Goal: Task Accomplishment & Management: Complete application form

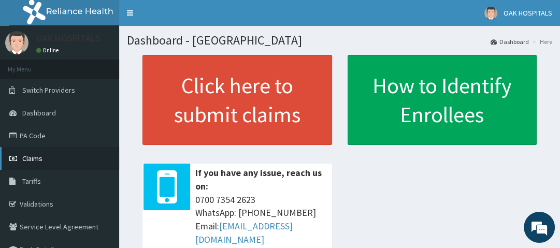
click at [59, 156] on link "Claims" at bounding box center [59, 158] width 119 height 23
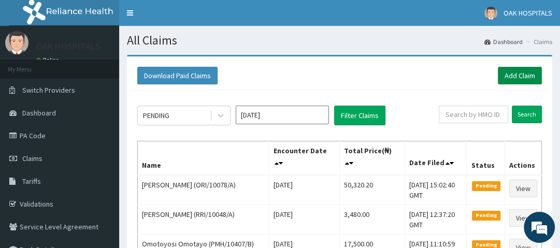
click at [513, 79] on link "Add Claim" at bounding box center [520, 76] width 44 height 18
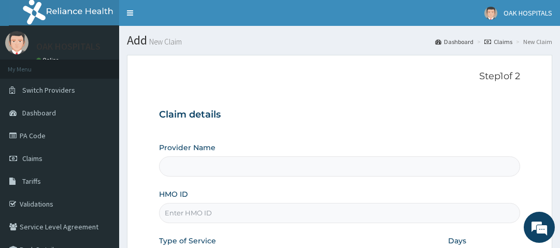
type input "Oak Hospitals"
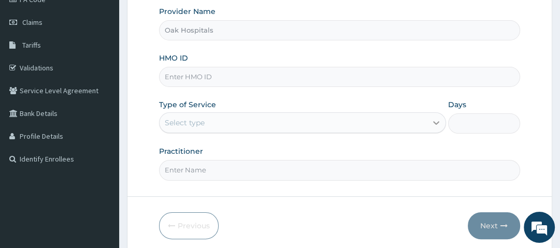
scroll to position [166, 0]
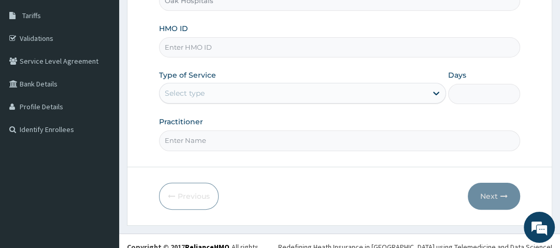
click at [228, 50] on input "HMO ID" at bounding box center [339, 47] width 360 height 20
type input "t"
type input "TVT/10138/B"
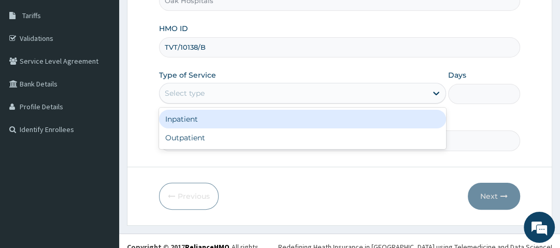
click at [236, 91] on div "Select type" at bounding box center [292, 93] width 267 height 17
click at [210, 120] on div "Inpatient" at bounding box center [302, 119] width 287 height 19
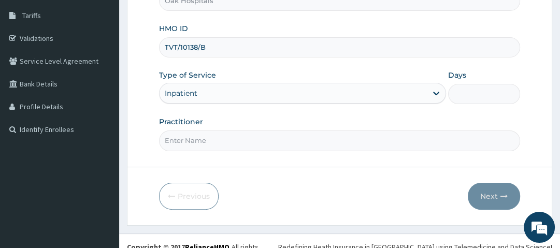
click at [458, 93] on input "Days" at bounding box center [483, 94] width 71 height 20
type input "4"
click at [288, 147] on input "Practitioner" at bounding box center [339, 140] width 360 height 20
type input "DR OJI"
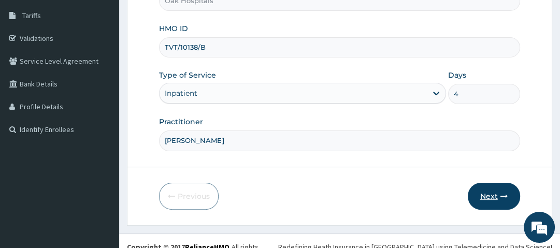
click at [490, 193] on button "Next" at bounding box center [494, 196] width 52 height 27
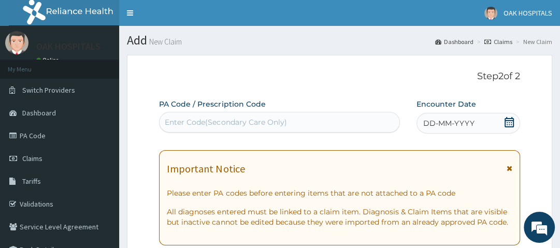
click at [353, 118] on div "Enter Code(Secondary Care Only)" at bounding box center [279, 122] width 240 height 17
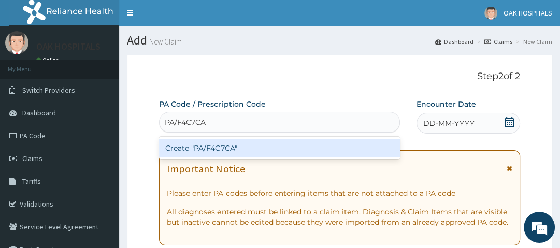
type input "PA/F4C7CA"
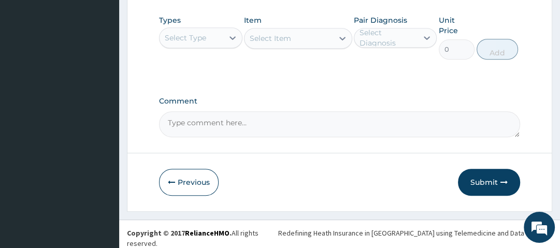
scroll to position [464, 0]
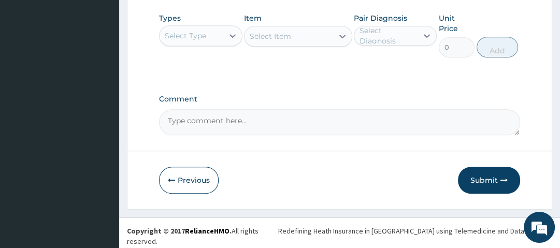
click at [218, 40] on div "Select Type" at bounding box center [190, 35] width 63 height 17
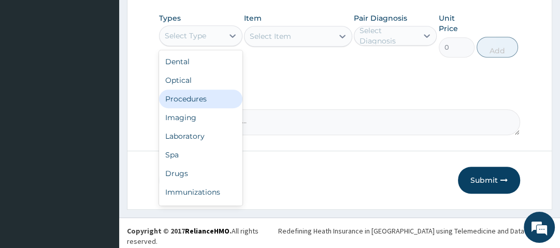
click at [179, 104] on div "Procedures" at bounding box center [200, 99] width 83 height 19
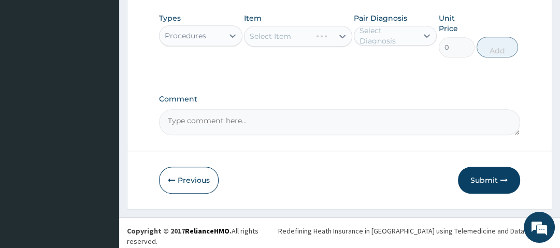
click at [297, 39] on div "Select Item" at bounding box center [298, 36] width 108 height 21
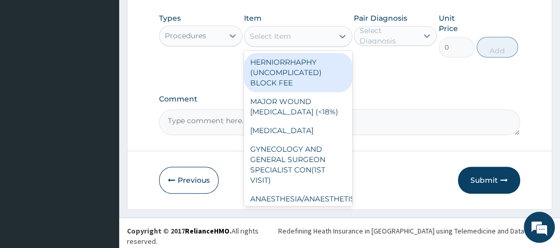
click at [296, 43] on div "Select Item" at bounding box center [288, 36] width 89 height 17
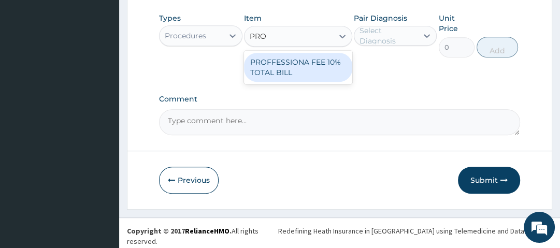
type input "PROF"
click at [286, 75] on div "PROFFESSIONA FEE 10% TOTAL BILL" at bounding box center [298, 67] width 108 height 29
type input "0.1000000014901161"
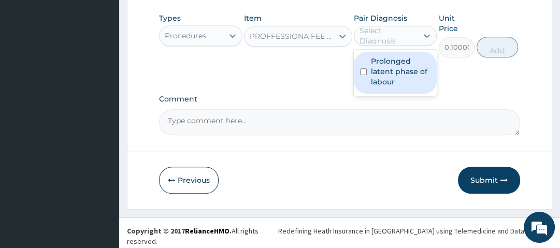
click at [372, 40] on div "Select Diagnosis" at bounding box center [387, 35] width 57 height 21
click at [373, 80] on label "Prolonged latent phase of labour" at bounding box center [401, 71] width 60 height 31
checkbox input "true"
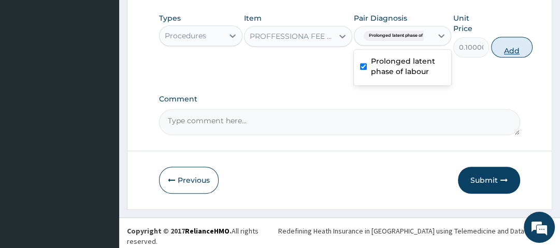
click at [515, 56] on button "Add" at bounding box center [511, 47] width 41 height 21
type input "0"
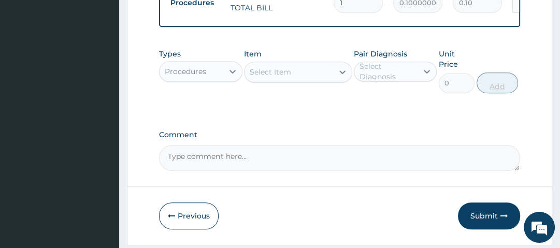
scroll to position [456, 0]
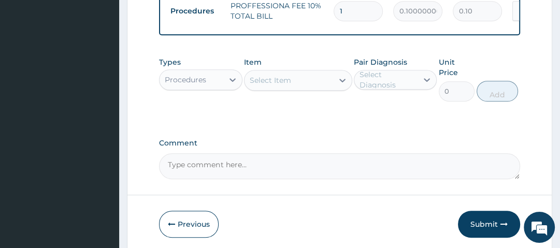
type input "0.00"
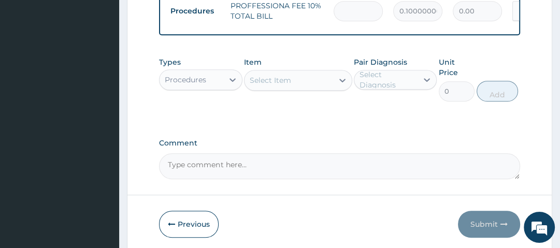
type input "3"
type input "0.30"
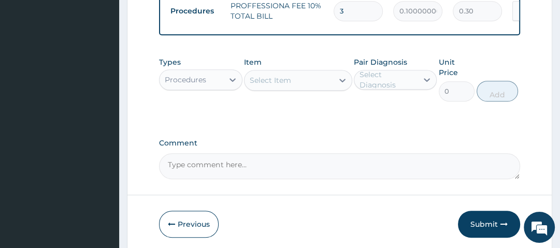
type input "35"
type input "3.50"
type input "350"
type input "35.00"
type input "3500"
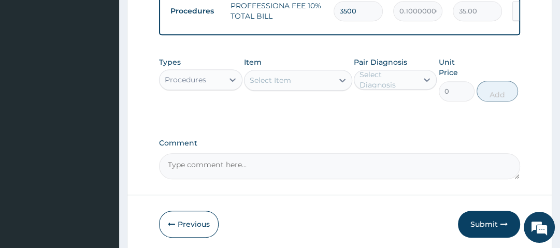
type input "350.00"
type input "35000"
type input "3500.00"
type input "350000"
type input "35000.00"
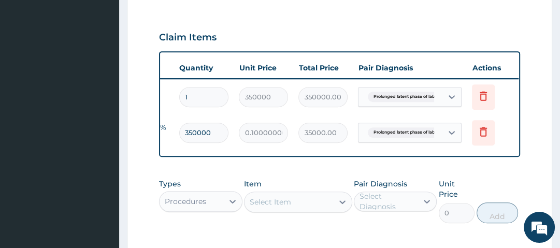
scroll to position [0, 159]
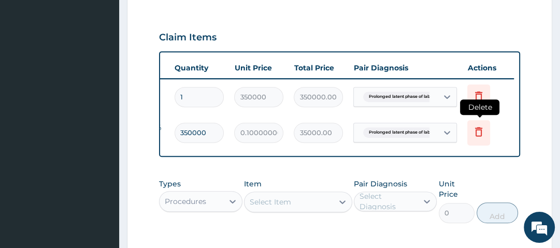
type input "350000"
click at [482, 127] on icon at bounding box center [478, 131] width 12 height 12
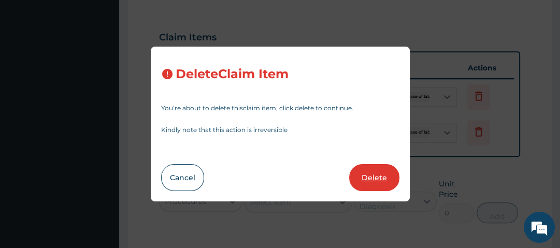
click at [376, 176] on button "Delete" at bounding box center [374, 177] width 50 height 27
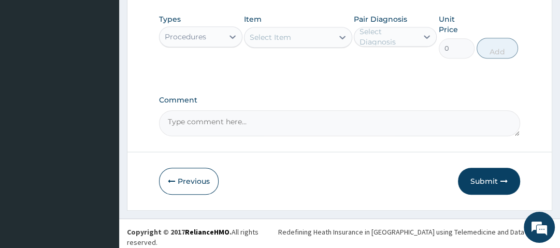
scroll to position [464, 0]
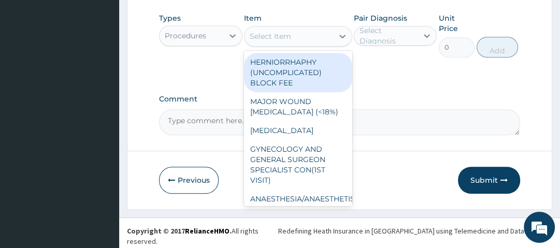
click at [323, 39] on div "Select Item" at bounding box center [288, 36] width 89 height 17
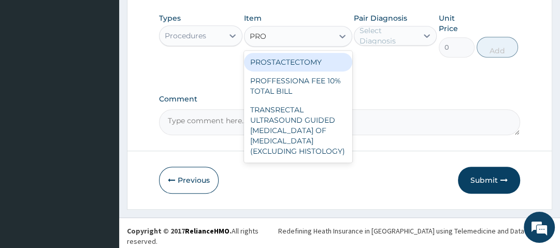
type input "PROF"
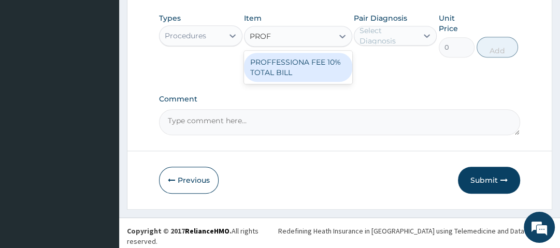
click at [313, 64] on div "PROFFESSIONA FEE 10% TOTAL BILL" at bounding box center [298, 67] width 108 height 29
type input "0.1000000014901161"
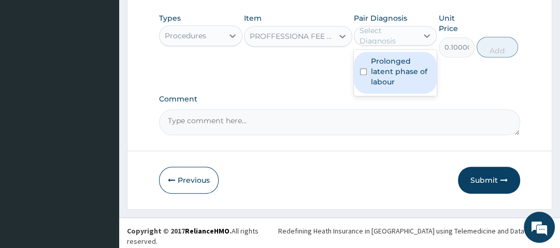
click at [387, 46] on div "Select Diagnosis" at bounding box center [395, 36] width 83 height 20
click at [384, 69] on label "Prolonged latent phase of labour" at bounding box center [401, 71] width 60 height 31
checkbox input "true"
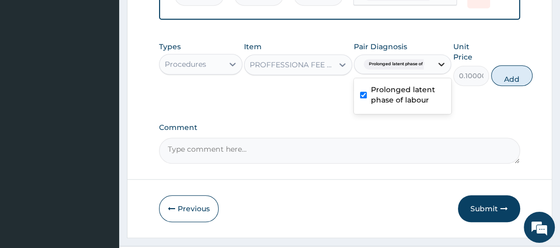
scroll to position [423, 0]
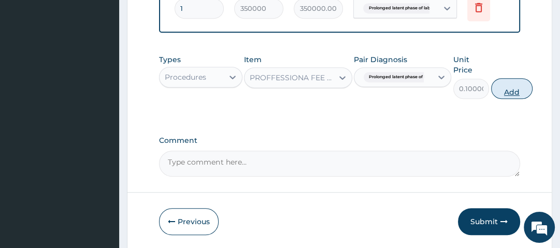
click at [507, 92] on button "Add" at bounding box center [511, 88] width 41 height 21
type input "0"
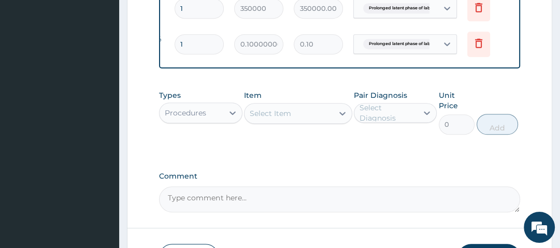
type input "0.00"
type input "3"
type input "0.30"
type input "35"
type input "3.50"
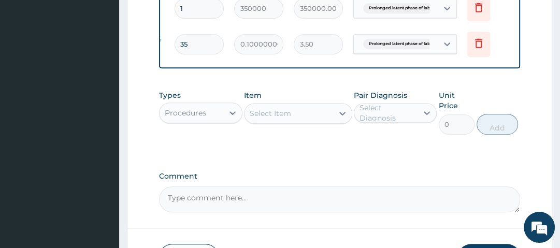
type input "350"
type input "35.00"
type input "3500"
type input "350.00"
type input "35000"
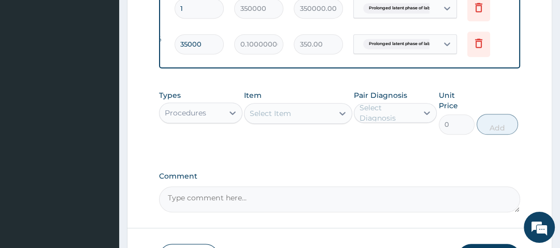
type input "3500.00"
type input "350000"
type input "35000.00"
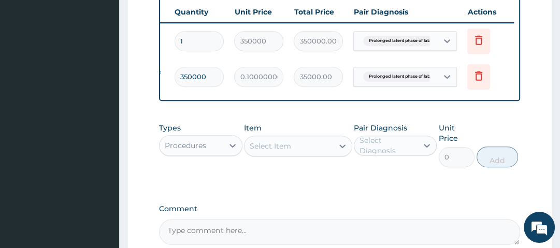
scroll to position [334, 0]
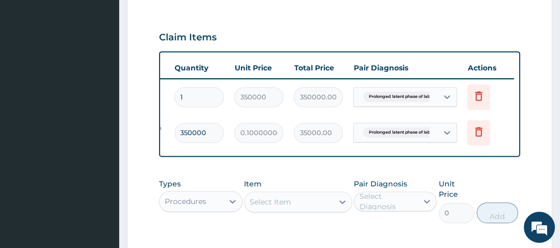
type input "350000"
click at [205, 91] on input "1" at bounding box center [198, 97] width 49 height 20
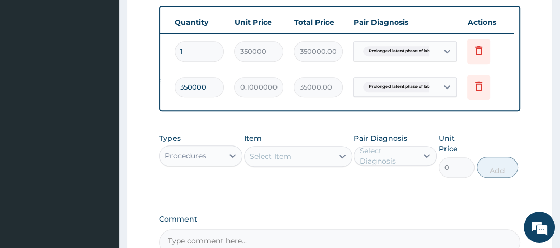
scroll to position [500, 0]
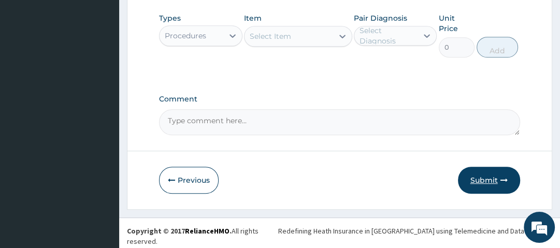
click at [495, 179] on button "Submit" at bounding box center [489, 180] width 62 height 27
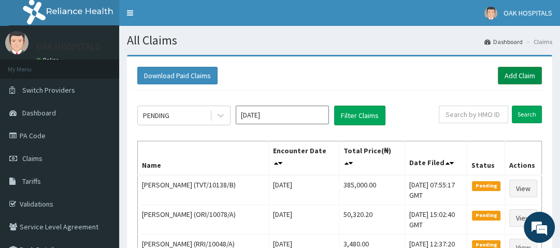
click at [526, 75] on link "Add Claim" at bounding box center [520, 76] width 44 height 18
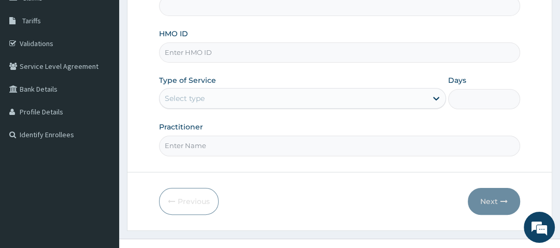
scroll to position [166, 0]
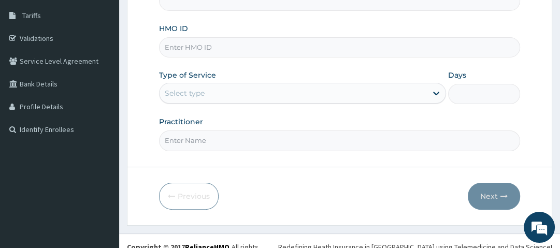
type input "Oak Hospitals"
click at [245, 50] on input "HMO ID" at bounding box center [339, 47] width 360 height 20
type input "ITX/10067/C"
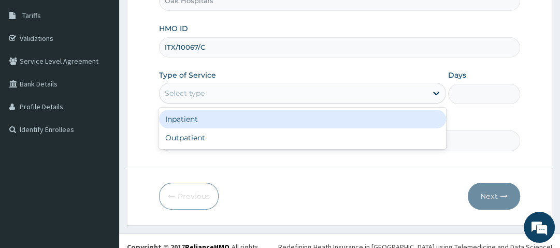
click at [222, 92] on div "Select type" at bounding box center [292, 93] width 267 height 17
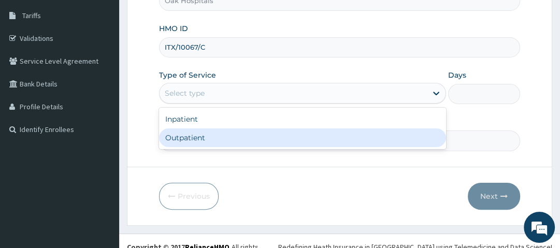
click at [225, 140] on div "Outpatient" at bounding box center [302, 137] width 287 height 19
type input "1"
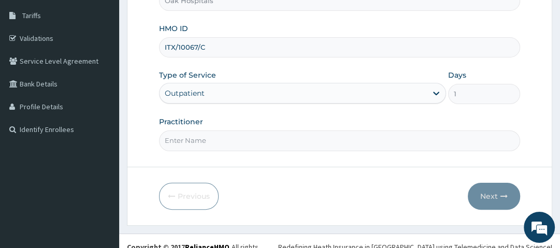
click at [225, 140] on input "Practitioner" at bounding box center [339, 140] width 360 height 20
type input "[PERSON_NAME]"
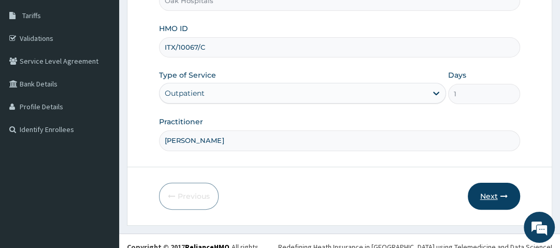
click at [498, 193] on button "Next" at bounding box center [494, 196] width 52 height 27
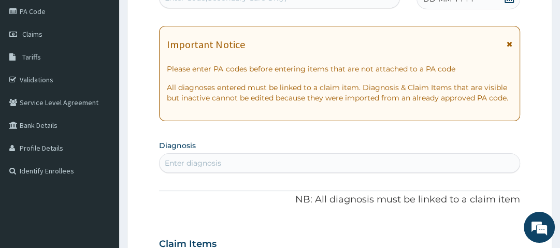
scroll to position [83, 0]
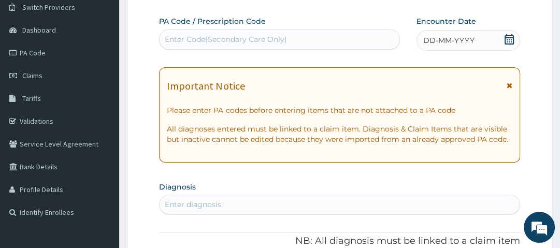
click at [454, 37] on span "DD-MM-YYYY" at bounding box center [448, 40] width 51 height 10
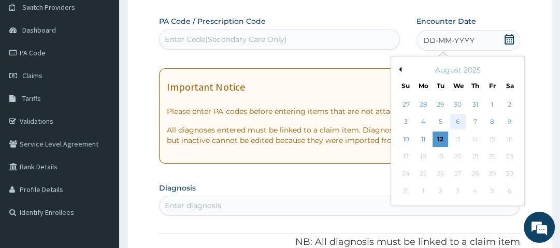
click at [461, 118] on div "6" at bounding box center [458, 122] width 16 height 16
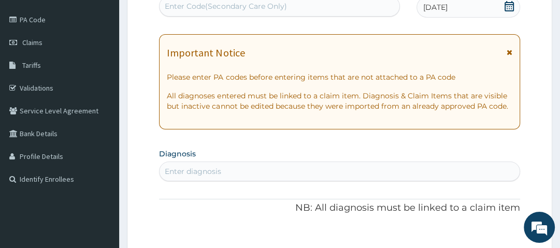
scroll to position [166, 0]
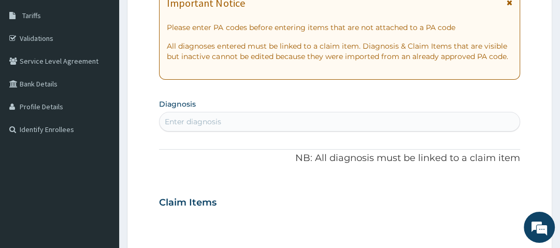
click at [217, 122] on div "Enter diagnosis" at bounding box center [193, 122] width 56 height 10
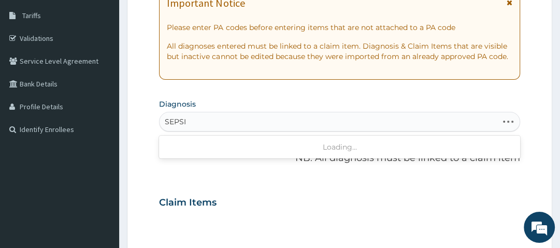
type input "[MEDICAL_DATA]"
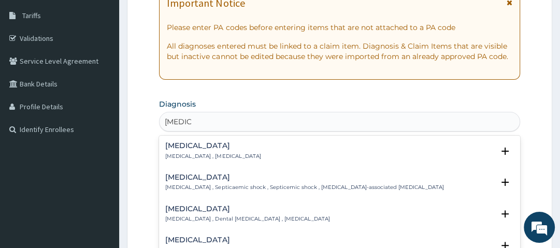
click at [185, 146] on h4 "[MEDICAL_DATA]" at bounding box center [212, 146] width 95 height 8
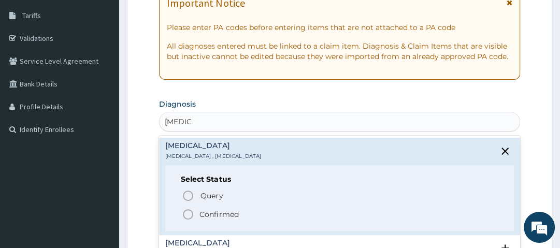
click at [205, 214] on p "Confirmed" at bounding box center [218, 214] width 39 height 10
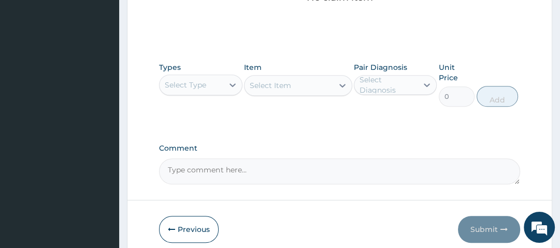
scroll to position [497, 0]
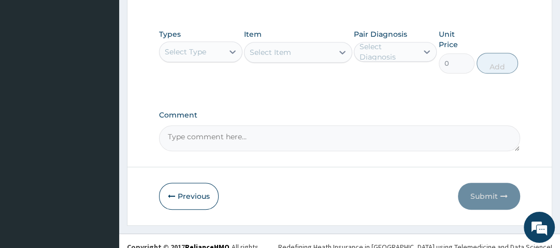
click at [210, 47] on div "Select Type" at bounding box center [190, 51] width 63 height 17
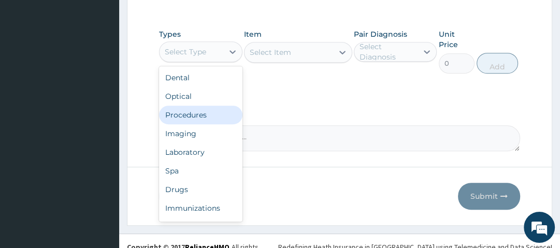
click at [207, 110] on div "Procedures" at bounding box center [200, 115] width 83 height 19
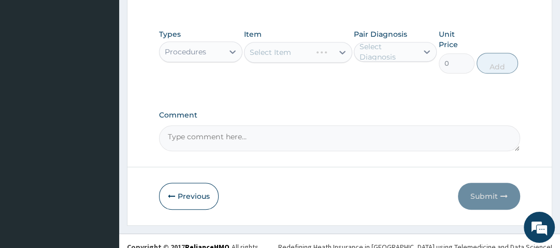
click at [283, 54] on div "Select Item" at bounding box center [298, 52] width 108 height 21
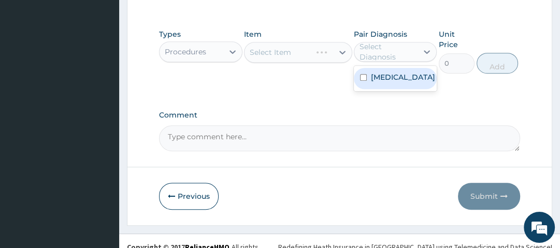
click at [369, 56] on div "Select Diagnosis" at bounding box center [387, 51] width 57 height 21
click at [365, 78] on input "checkbox" at bounding box center [363, 77] width 7 height 7
checkbox input "true"
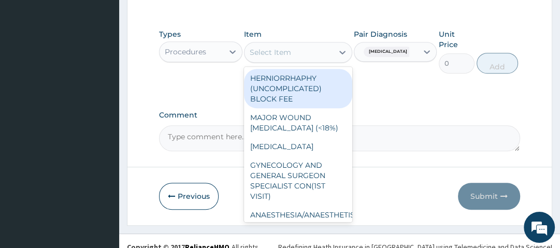
click at [316, 51] on div "Select Item" at bounding box center [288, 52] width 89 height 17
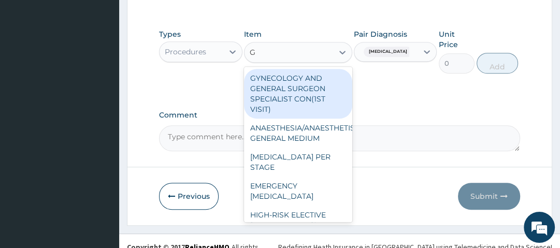
type input "GP"
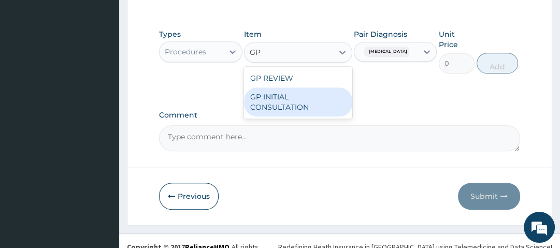
click at [331, 108] on div "GP INITIAL CONSULTATION" at bounding box center [298, 102] width 108 height 29
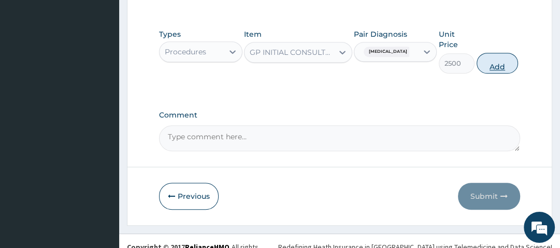
click at [499, 63] on button "Add" at bounding box center [496, 63] width 41 height 21
type input "0"
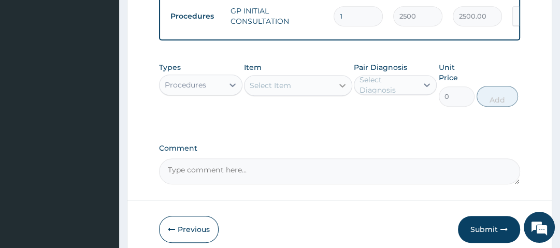
scroll to position [430, 0]
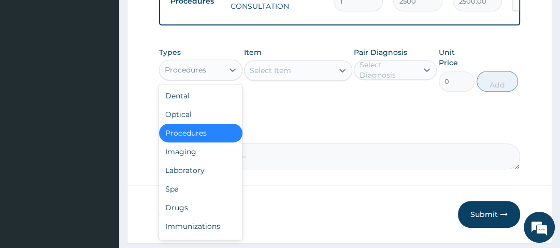
click at [214, 77] on div "Procedures" at bounding box center [190, 70] width 63 height 17
click at [193, 211] on div "Drugs" at bounding box center [200, 207] width 83 height 19
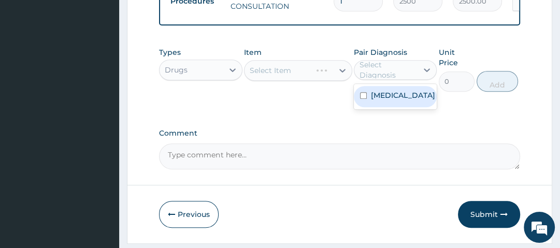
click at [386, 72] on div "Select Diagnosis" at bounding box center [387, 70] width 57 height 21
click at [389, 99] on label "[MEDICAL_DATA]" at bounding box center [403, 95] width 64 height 10
checkbox input "true"
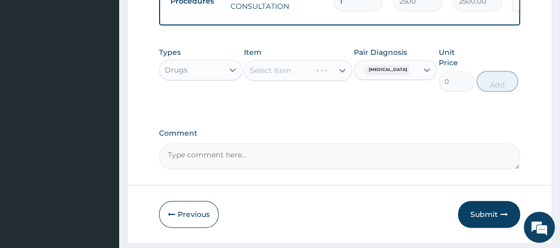
click at [302, 75] on div "Select Item" at bounding box center [298, 70] width 108 height 21
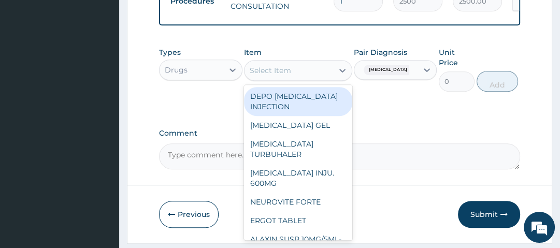
click at [267, 79] on div "Select Item" at bounding box center [288, 70] width 89 height 17
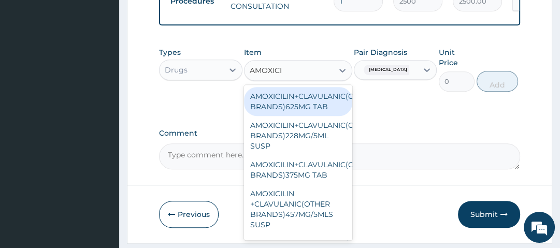
type input "AMOXICIL"
click at [298, 109] on div "AMOXICILIN+CLAVULANIC(OTHER BRANDS)625MG TAB" at bounding box center [298, 101] width 108 height 29
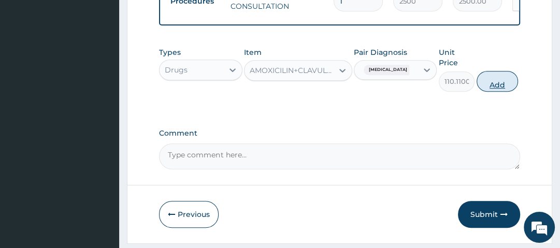
click at [495, 88] on button "Add" at bounding box center [496, 81] width 41 height 21
type input "0"
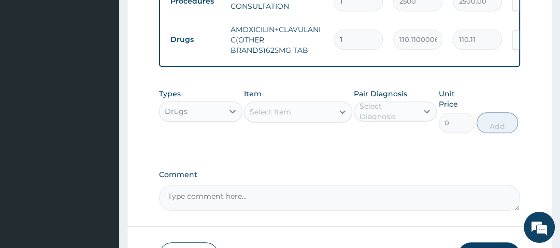
type input "10"
type input "1101.10"
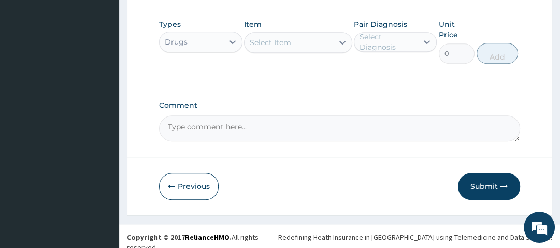
scroll to position [505, 0]
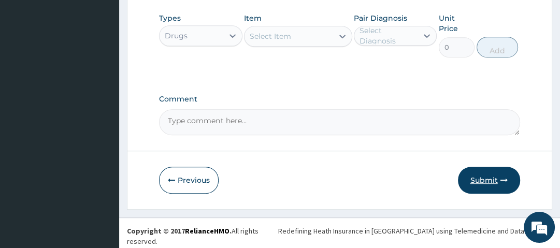
type input "10"
click at [471, 178] on button "Submit" at bounding box center [489, 180] width 62 height 27
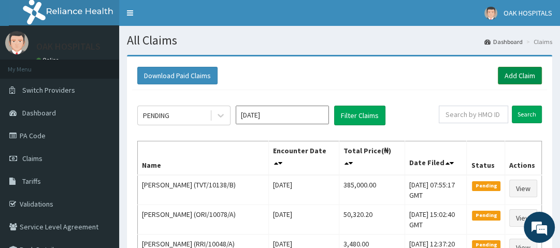
click at [507, 75] on link "Add Claim" at bounding box center [520, 76] width 44 height 18
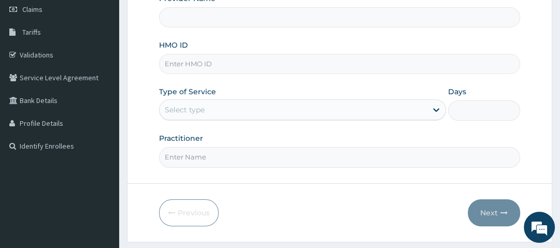
scroll to position [135, 0]
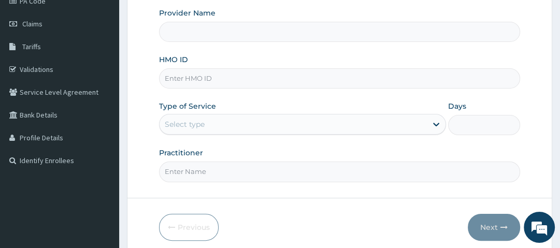
type input "Oak Hospitals"
click at [226, 79] on input "HMO ID" at bounding box center [339, 78] width 360 height 20
type input "FCC/10642/A"
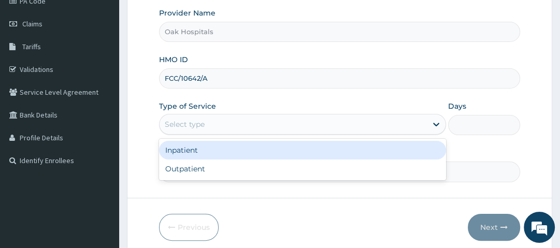
click at [204, 131] on div "Select type" at bounding box center [292, 124] width 267 height 17
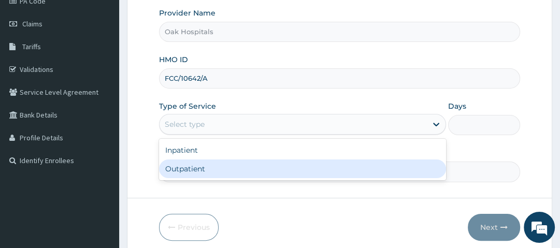
click at [207, 168] on div "Outpatient" at bounding box center [302, 168] width 287 height 19
type input "1"
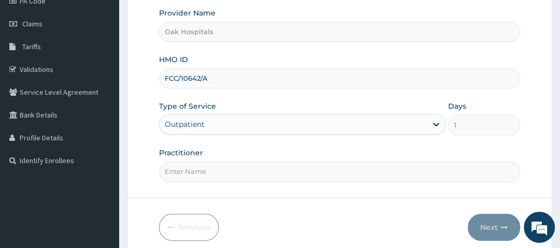
click at [209, 172] on input "Practitioner" at bounding box center [339, 172] width 360 height 20
type input "DR OJI"
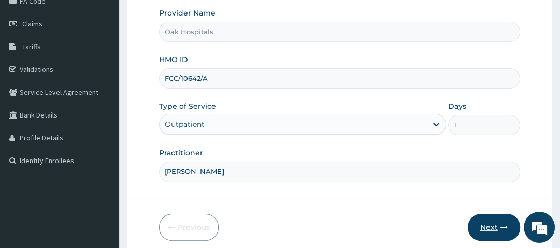
click at [483, 225] on button "Next" at bounding box center [494, 227] width 52 height 27
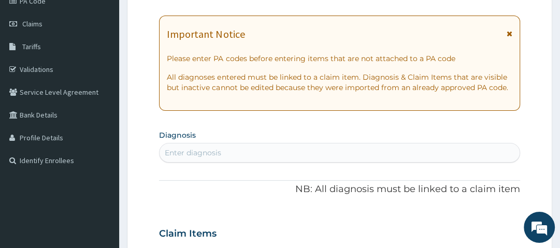
scroll to position [93, 0]
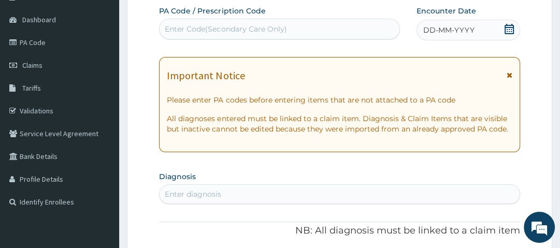
click at [461, 31] on span "DD-MM-YYYY" at bounding box center [448, 30] width 51 height 10
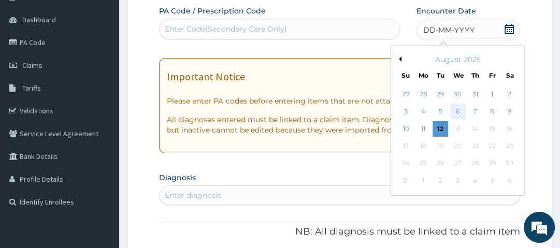
click at [460, 108] on div "6" at bounding box center [458, 112] width 16 height 16
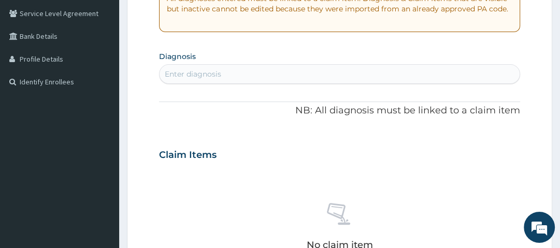
scroll to position [217, 0]
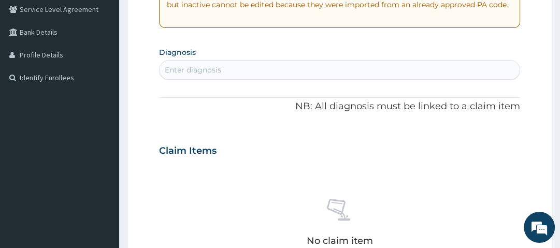
click at [310, 66] on div "Enter diagnosis" at bounding box center [338, 70] width 359 height 17
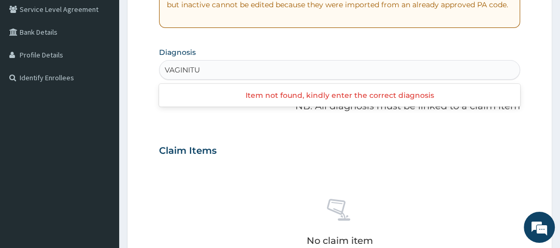
type input "VAGINIT"
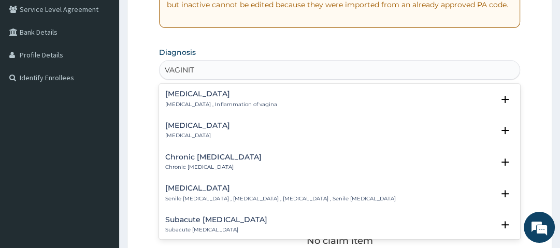
click at [214, 106] on p "Vaginitis , Inflammation of vagina" at bounding box center [220, 104] width 111 height 7
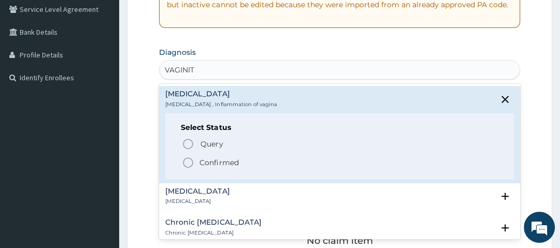
click at [213, 162] on p "Confirmed" at bounding box center [218, 162] width 39 height 10
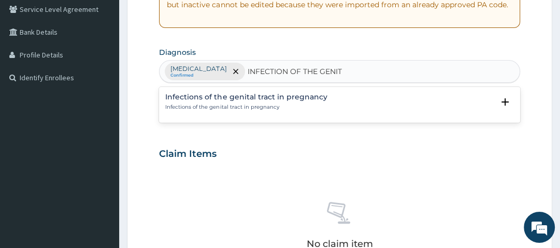
type input "INFECTION OF THE GENITA"
click at [240, 97] on h4 "Infections of the genital tract in pregnancy" at bounding box center [246, 97] width 162 height 8
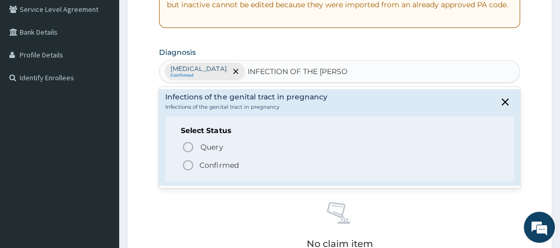
click at [206, 162] on p "Confirmed" at bounding box center [218, 165] width 39 height 10
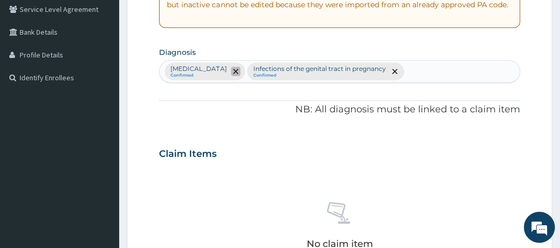
click at [231, 70] on span "remove selection option" at bounding box center [235, 71] width 9 height 9
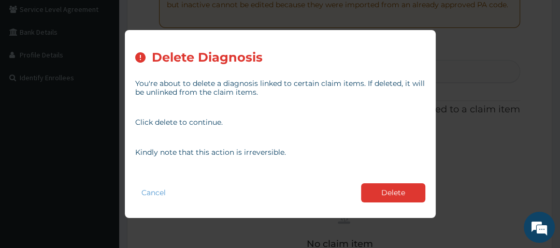
click at [466, 188] on div "Delete Diagnosis You're about to delete a diagnosis linked to certain claim ite…" at bounding box center [280, 124] width 560 height 248
click at [157, 193] on button "Cancel" at bounding box center [153, 192] width 37 height 15
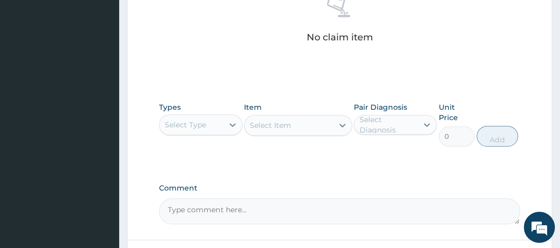
scroll to position [425, 0]
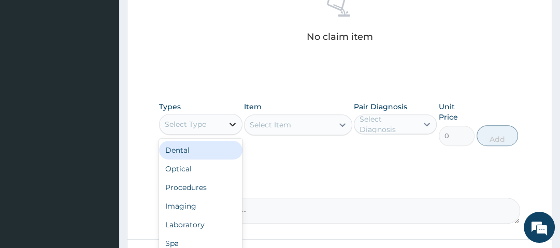
click at [224, 122] on div at bounding box center [232, 124] width 19 height 19
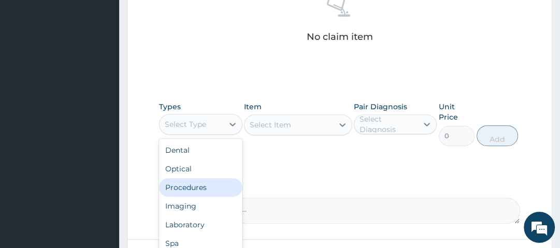
click at [211, 184] on div "Procedures" at bounding box center [200, 187] width 83 height 19
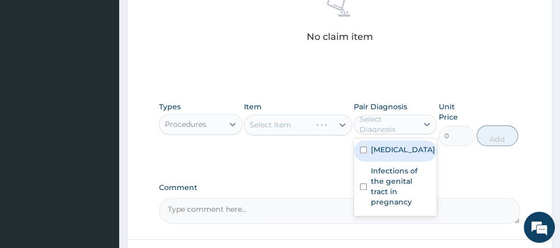
click at [386, 125] on div "Select Diagnosis" at bounding box center [387, 124] width 57 height 21
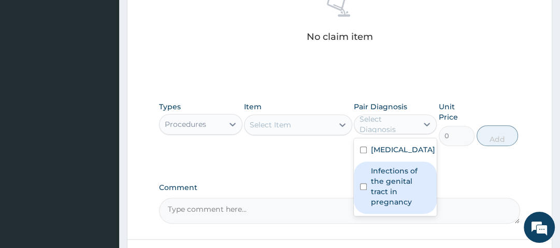
drag, startPoint x: 381, startPoint y: 172, endPoint x: 373, endPoint y: 169, distance: 8.8
click at [380, 172] on label "Infections of the genital tract in pregnancy" at bounding box center [401, 186] width 60 height 41
checkbox input "true"
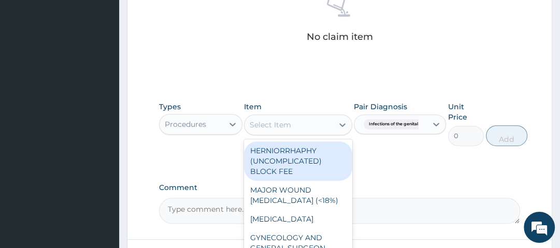
click at [328, 122] on div "Select Item" at bounding box center [288, 125] width 89 height 17
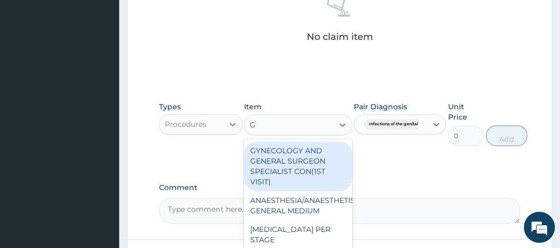
type input "GP"
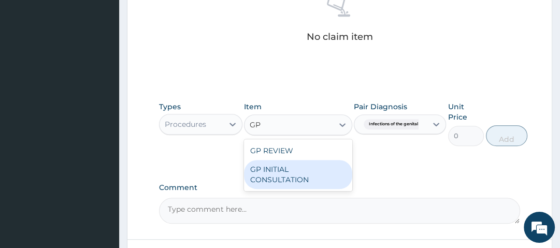
click at [275, 172] on div "GP INITIAL CONSULTATION" at bounding box center [298, 174] width 108 height 29
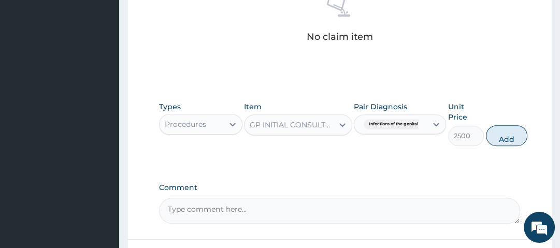
click at [510, 136] on button "Add" at bounding box center [506, 135] width 41 height 21
type input "0"
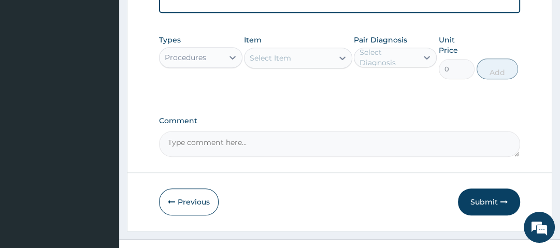
scroll to position [461, 0]
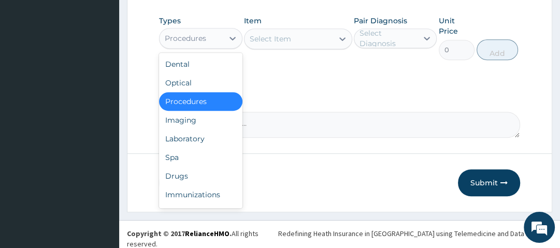
click at [221, 43] on div "Procedures" at bounding box center [190, 38] width 63 height 17
drag, startPoint x: 177, startPoint y: 176, endPoint x: 199, endPoint y: 144, distance: 39.4
click at [179, 172] on div "Drugs" at bounding box center [200, 176] width 83 height 19
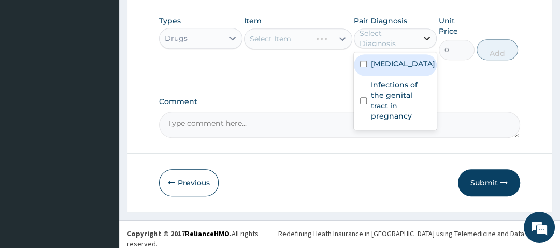
click at [424, 42] on icon at bounding box center [426, 38] width 10 height 10
click at [394, 69] on label "Vaginitis" at bounding box center [403, 64] width 64 height 10
checkbox input "true"
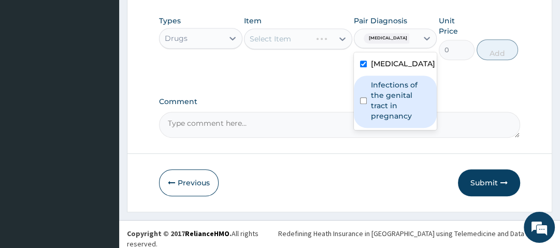
click at [389, 99] on label "Infections of the genital tract in pregnancy" at bounding box center [401, 100] width 60 height 41
checkbox input "true"
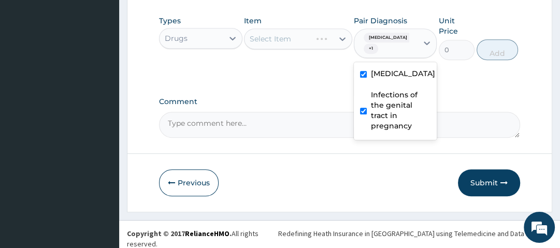
click at [392, 75] on label "Vaginitis" at bounding box center [403, 73] width 64 height 10
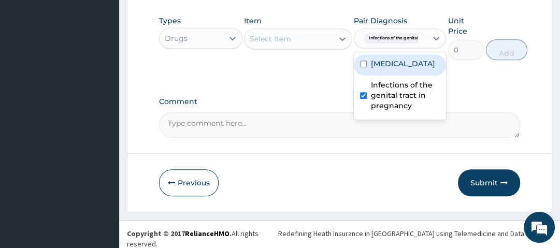
click at [384, 69] on label "Vaginitis" at bounding box center [403, 64] width 64 height 10
checkbox input "true"
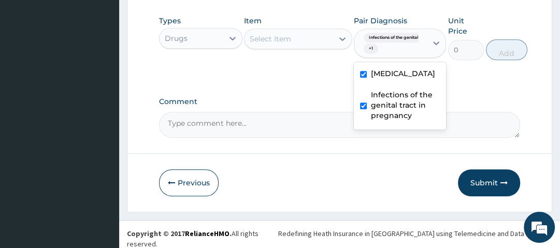
click at [384, 105] on label "Infections of the genital tract in pregnancy" at bounding box center [405, 105] width 69 height 31
checkbox input "false"
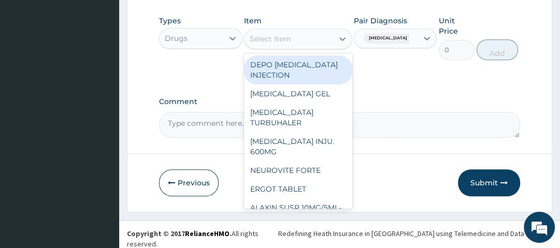
click at [307, 43] on div "Select Item" at bounding box center [288, 39] width 89 height 17
click at [385, 45] on div "Vaginitis" at bounding box center [384, 38] width 50 height 13
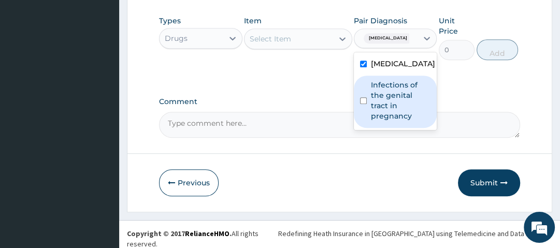
click at [391, 103] on label "Infections of the genital tract in pregnancy" at bounding box center [401, 100] width 60 height 41
checkbox input "true"
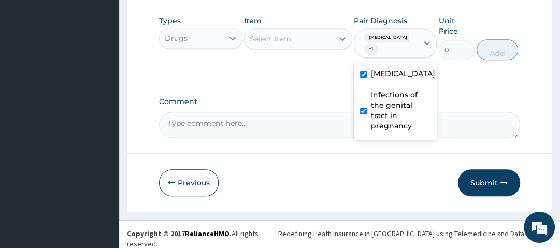
click at [392, 79] on label "Vaginitis" at bounding box center [403, 73] width 64 height 10
checkbox input "false"
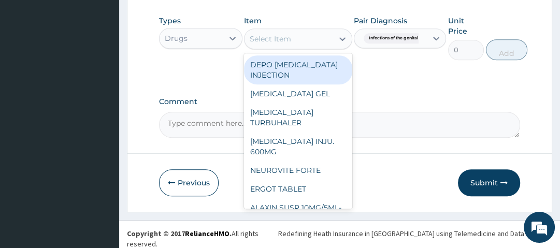
drag, startPoint x: 319, startPoint y: 39, endPoint x: 356, endPoint y: 42, distance: 37.4
click at [320, 39] on div "Select Item" at bounding box center [288, 39] width 89 height 17
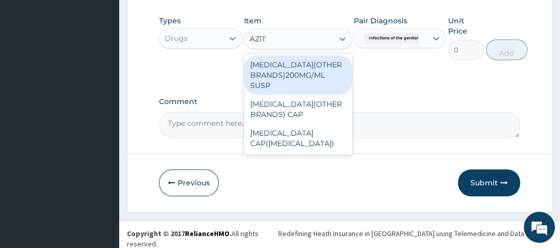
type input "AZITH"
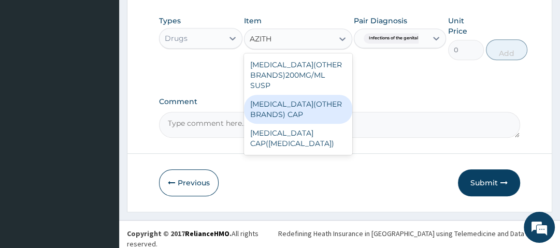
click at [319, 120] on div "AZITHROMYCIN(OTHER BRANDS) CAP" at bounding box center [298, 109] width 108 height 29
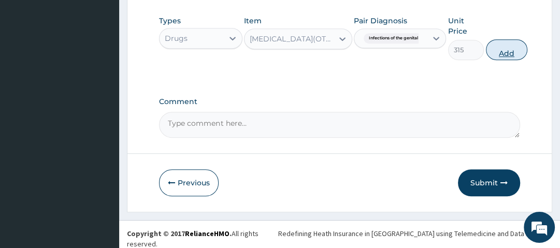
click at [507, 51] on button "Add" at bounding box center [506, 49] width 41 height 21
type input "0"
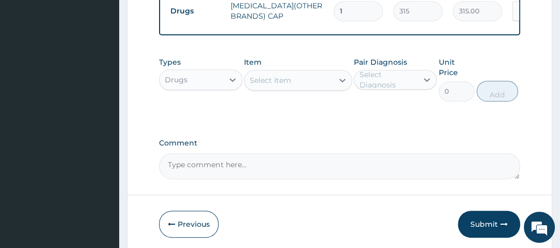
type input "0.00"
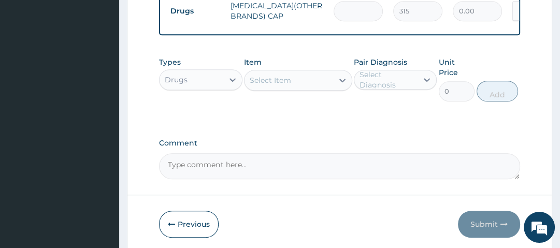
type input "3"
type input "945.00"
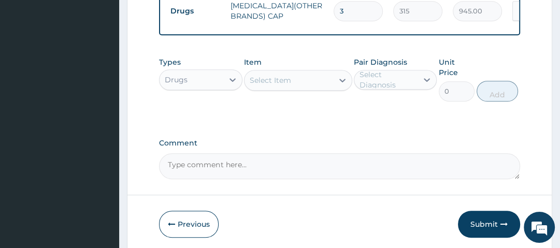
type input "3"
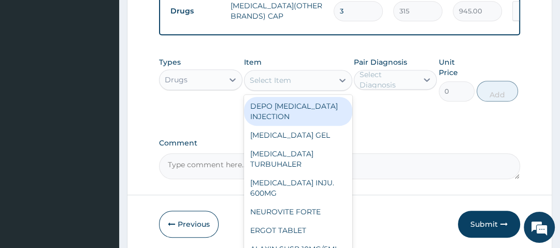
click at [285, 85] on div "Select Item" at bounding box center [270, 80] width 41 height 10
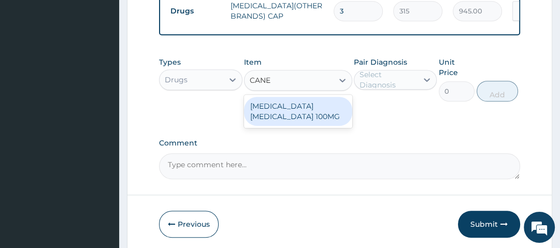
type input "CANES"
click at [286, 121] on div "CANESTEN PESSARY 100MG" at bounding box center [298, 111] width 108 height 29
type input "700"
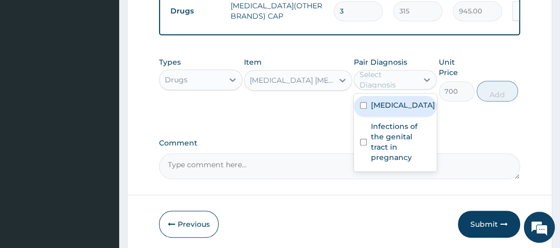
click at [394, 84] on div "Select Diagnosis" at bounding box center [387, 79] width 57 height 21
click at [391, 115] on div "Vaginitis" at bounding box center [395, 106] width 83 height 21
checkbox input "true"
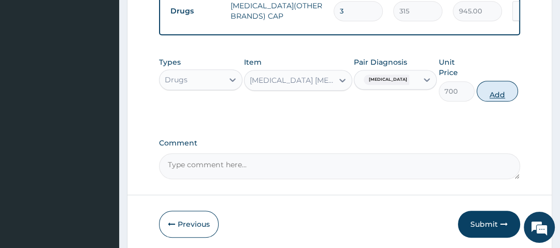
click at [497, 97] on button "Add" at bounding box center [496, 91] width 41 height 21
type input "0"
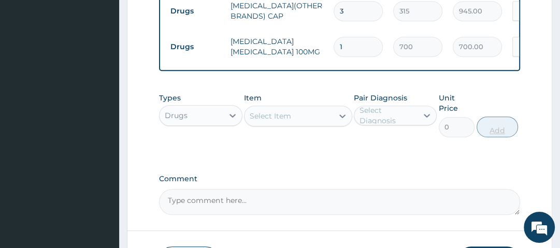
type input "0.00"
type input "6"
type input "4200.00"
type input "0.00"
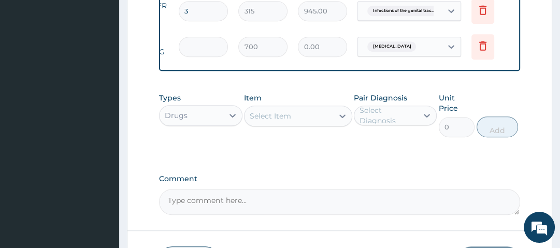
scroll to position [0, 159]
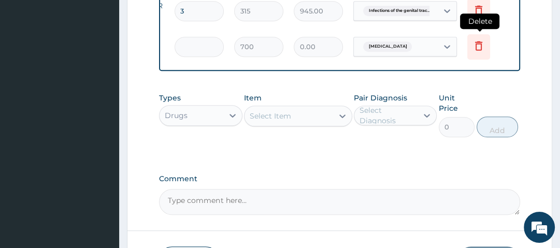
click at [476, 42] on icon at bounding box center [478, 45] width 7 height 9
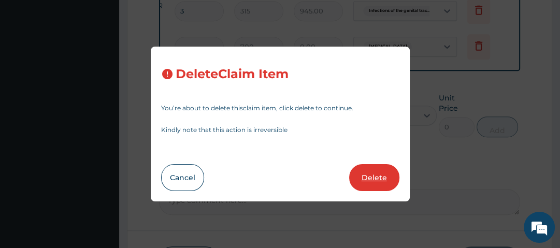
click at [378, 176] on button "Delete" at bounding box center [374, 177] width 50 height 27
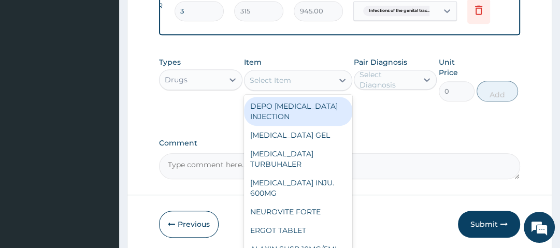
click at [315, 84] on div "Select Item" at bounding box center [288, 80] width 89 height 17
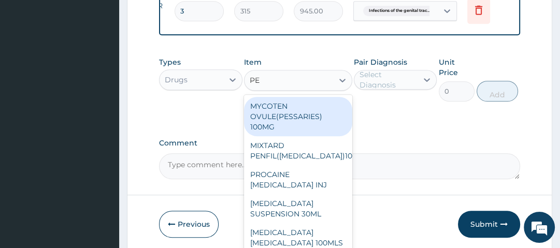
type input "P"
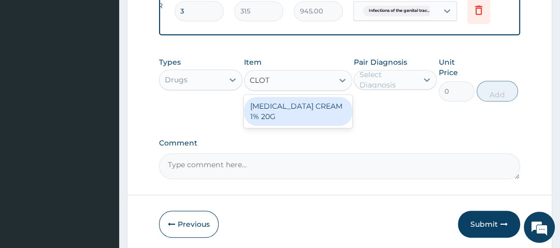
type input "CLOTR"
click at [316, 114] on div "CLOTRIMAZOLE CREAM 1% 20G" at bounding box center [298, 111] width 108 height 29
type input "700"
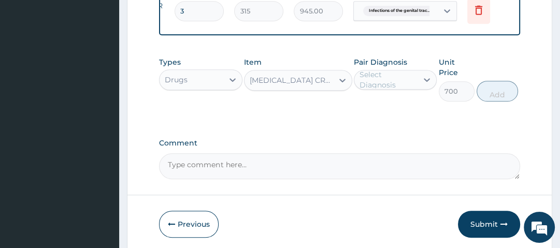
click at [321, 85] on div "CLOTRIMAZOLE CREAM 1% 20G" at bounding box center [292, 80] width 84 height 10
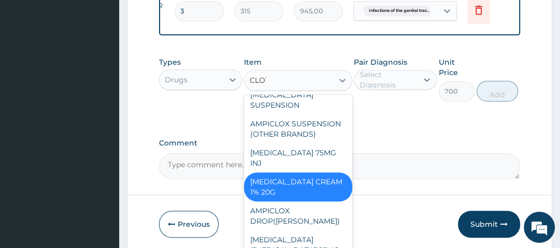
scroll to position [0, 0]
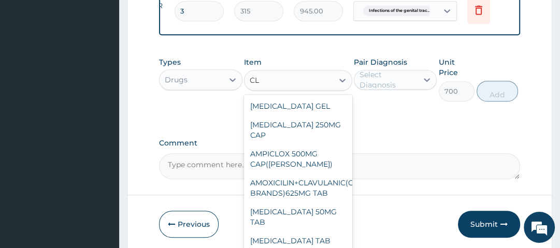
type input "C"
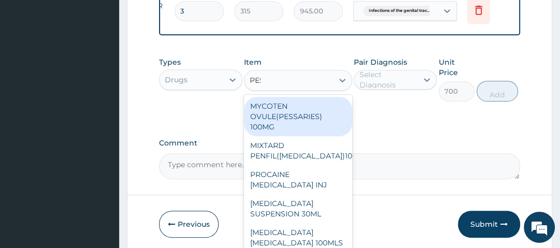
type input "PESS"
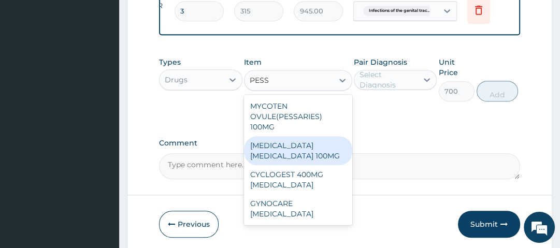
click at [288, 156] on div "CANESTEN PESSARY 100MG" at bounding box center [298, 150] width 108 height 29
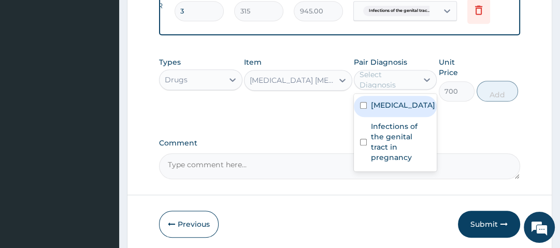
click at [391, 85] on div "Select Diagnosis" at bounding box center [387, 79] width 57 height 21
click at [389, 110] on label "Vaginitis" at bounding box center [403, 105] width 64 height 10
checkbox input "true"
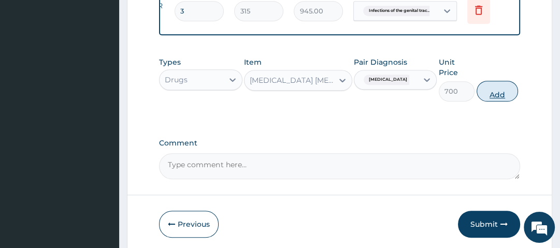
click at [503, 98] on button "Add" at bounding box center [496, 91] width 41 height 21
type input "0"
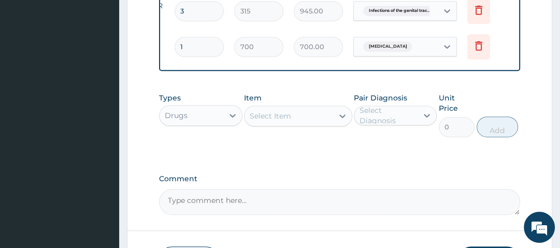
click at [211, 45] on input "1" at bounding box center [198, 47] width 49 height 20
type input "0.00"
type input "3"
type input "2100.00"
type input "3"
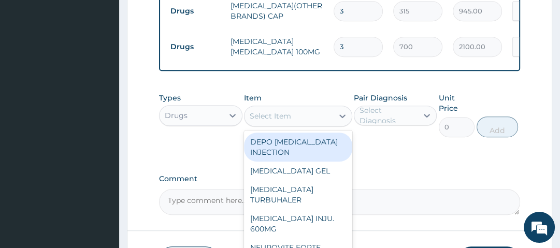
click at [327, 120] on div "Select Item" at bounding box center [288, 116] width 89 height 17
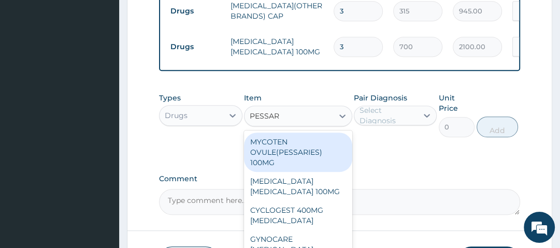
type input "PESSARI"
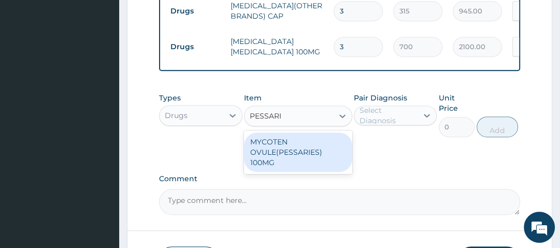
click at [326, 158] on div "MYCOTEN OVULE(PESSARIES) 100MG" at bounding box center [298, 152] width 108 height 39
type input "175"
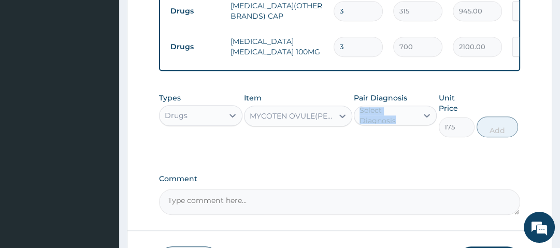
drag, startPoint x: 356, startPoint y: 112, endPoint x: 367, endPoint y: 122, distance: 14.6
click at [363, 121] on div "Pair Diagnosis Select Diagnosis" at bounding box center [395, 115] width 83 height 45
click at [371, 124] on div "Select Diagnosis" at bounding box center [387, 115] width 57 height 21
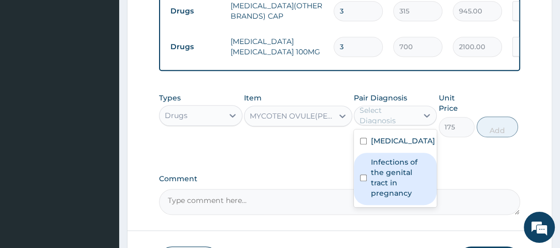
click at [399, 173] on label "Infections of the genital tract in pregnancy" at bounding box center [401, 177] width 60 height 41
checkbox input "true"
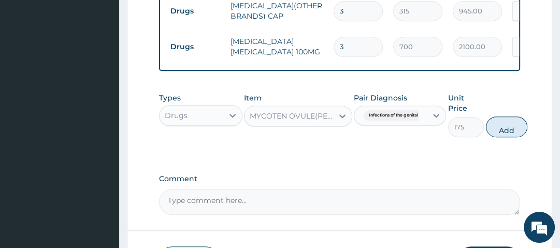
click at [507, 127] on button "Add" at bounding box center [506, 127] width 41 height 21
type input "0"
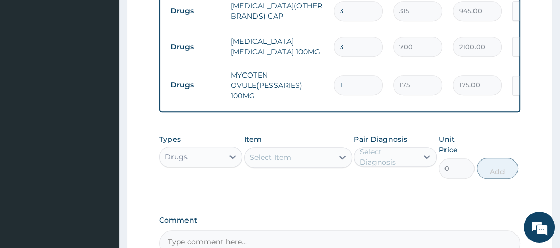
type input "2"
type input "350.00"
type input "3"
type input "525.00"
type input "4"
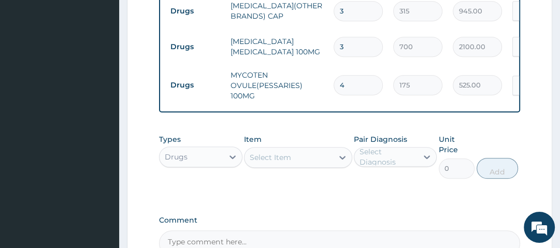
type input "700.00"
type input "5"
type input "875.00"
type input "6"
type input "1050.00"
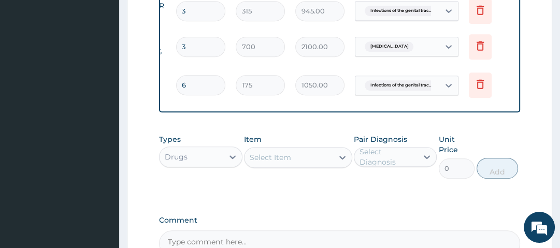
scroll to position [0, 159]
click at [473, 45] on icon at bounding box center [478, 45] width 12 height 12
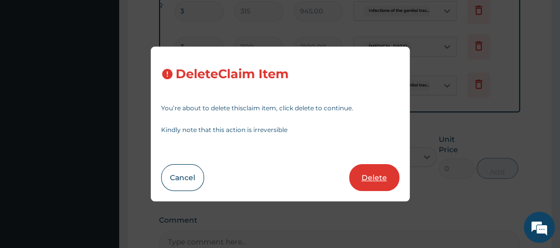
click at [388, 172] on button "Delete" at bounding box center [374, 177] width 50 height 27
type input "6"
type input "175"
type input "1050.00"
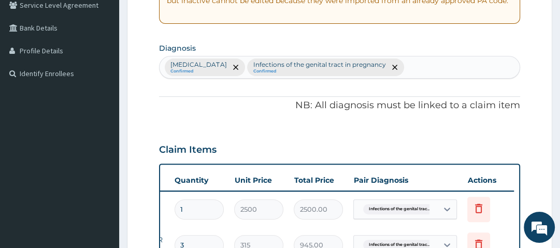
scroll to position [207, 0]
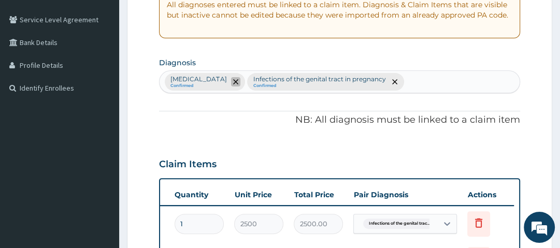
click at [233, 81] on icon "remove selection option" at bounding box center [235, 81] width 5 height 5
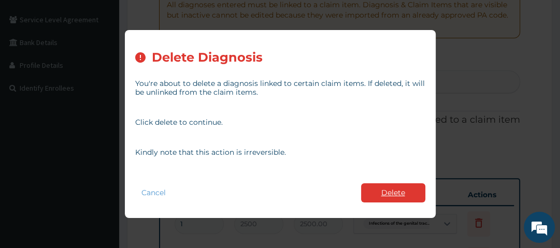
click at [387, 191] on button "Delete" at bounding box center [393, 192] width 64 height 19
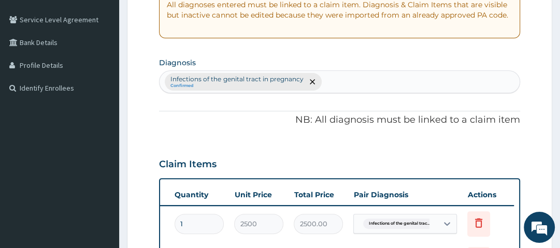
click at [381, 77] on div "Infections of the genital tract in pregnancy Confirmed" at bounding box center [338, 82] width 359 height 22
type input "UPPER RESPIRAT"
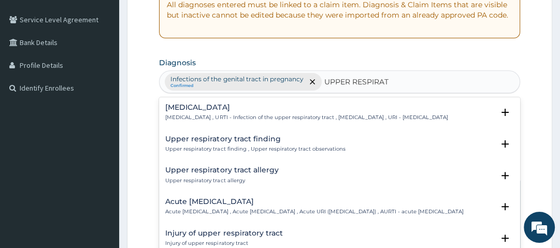
click at [251, 109] on h4 "Upper respiratory infection" at bounding box center [306, 108] width 282 height 8
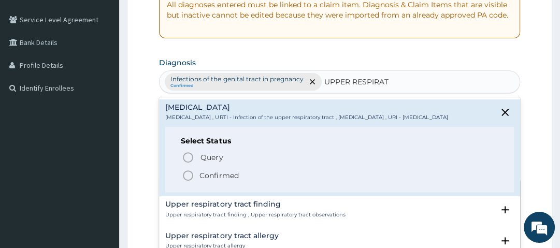
click at [232, 181] on p "Confirmed" at bounding box center [218, 175] width 39 height 10
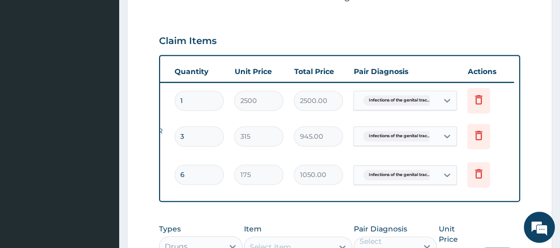
scroll to position [331, 0]
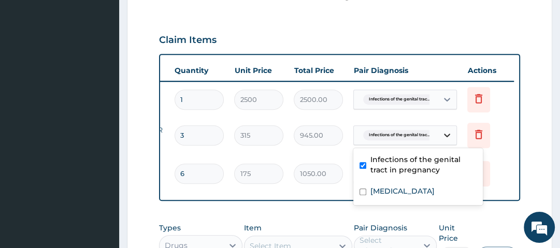
click at [444, 132] on icon at bounding box center [447, 135] width 10 height 10
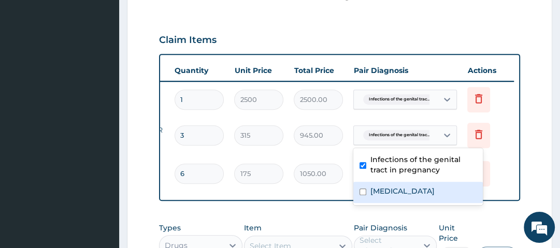
click at [420, 191] on label "Upper respiratory infection" at bounding box center [402, 191] width 64 height 10
checkbox input "true"
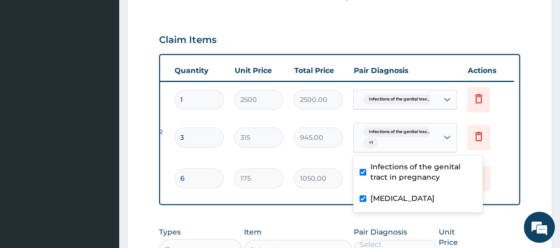
click at [414, 166] on label "Infections of the genital tract in pregnancy" at bounding box center [423, 172] width 106 height 21
checkbox input "false"
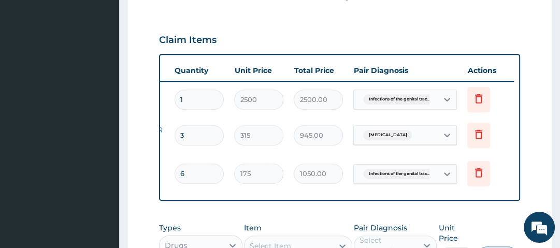
drag, startPoint x: 460, startPoint y: 25, endPoint x: 437, endPoint y: 62, distance: 43.3
click at [446, 49] on div "Claim Items" at bounding box center [339, 37] width 360 height 27
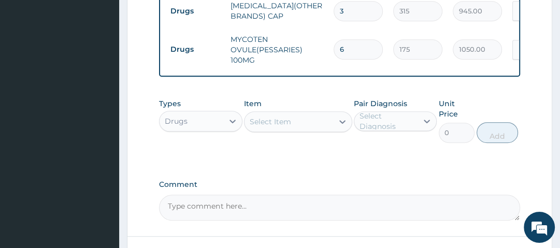
scroll to position [541, 0]
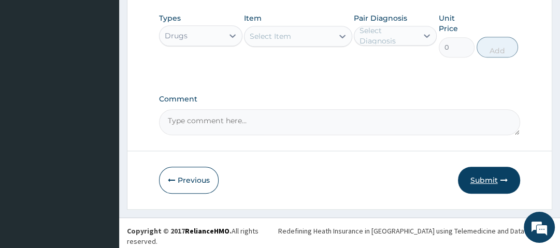
click at [482, 184] on button "Submit" at bounding box center [489, 180] width 62 height 27
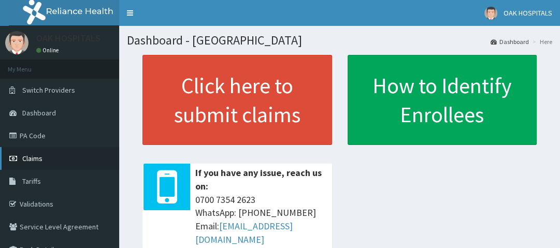
click at [63, 150] on link "Claims" at bounding box center [59, 158] width 119 height 23
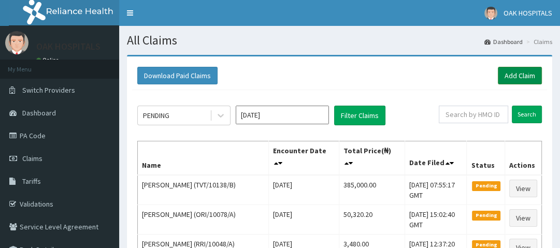
click at [516, 78] on link "Add Claim" at bounding box center [520, 76] width 44 height 18
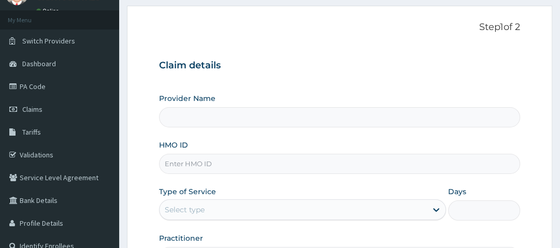
scroll to position [124, 0]
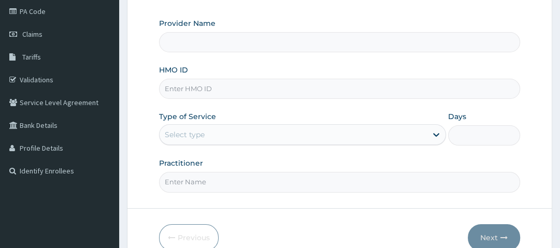
click at [280, 91] on input "HMO ID" at bounding box center [339, 89] width 360 height 20
type input "ENM/"
type input "Oak Hospitals"
type input "ENM/10005/B"
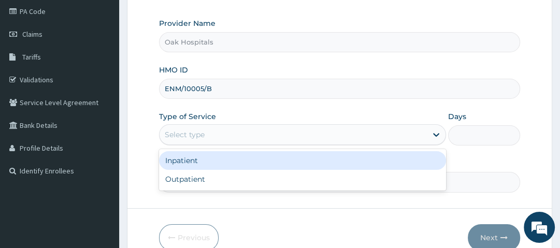
click at [174, 139] on div "Select type" at bounding box center [185, 134] width 40 height 10
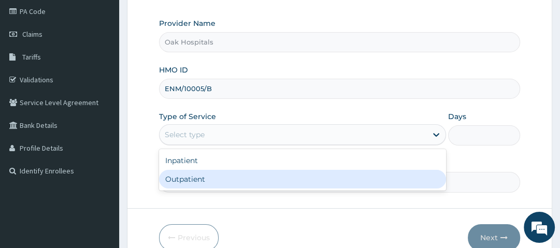
click at [210, 178] on div "Outpatient" at bounding box center [302, 179] width 287 height 19
type input "1"
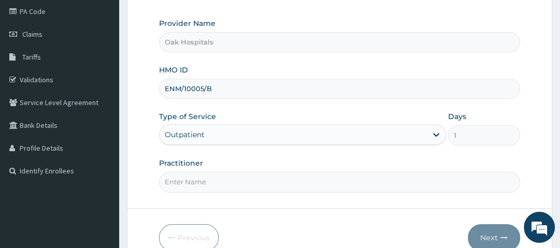
click at [210, 178] on input "Practitioner" at bounding box center [339, 182] width 360 height 20
type input "DR OJI"
click at [484, 235] on button "Next" at bounding box center [494, 237] width 52 height 27
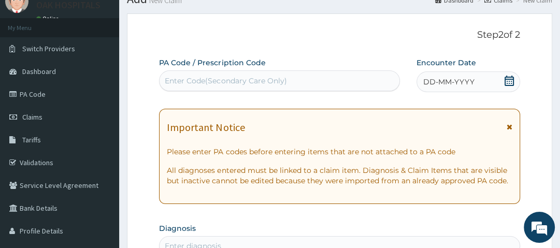
scroll to position [41, 0]
click at [293, 82] on div "Enter Code(Secondary Care Only)" at bounding box center [279, 80] width 240 height 17
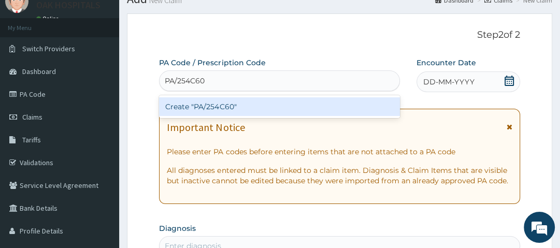
type input "PA/254C60"
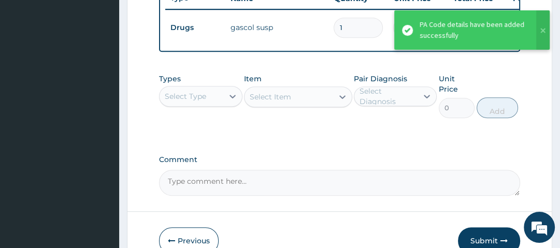
scroll to position [430, 0]
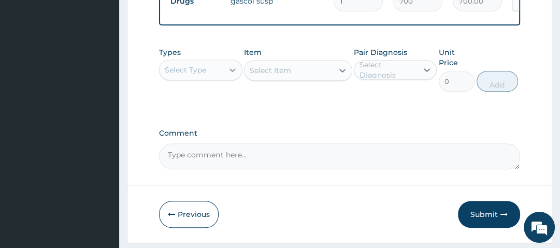
click at [226, 71] on div at bounding box center [232, 70] width 19 height 19
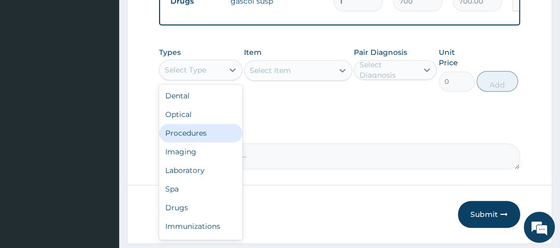
click at [200, 132] on div "Procedures" at bounding box center [200, 133] width 83 height 19
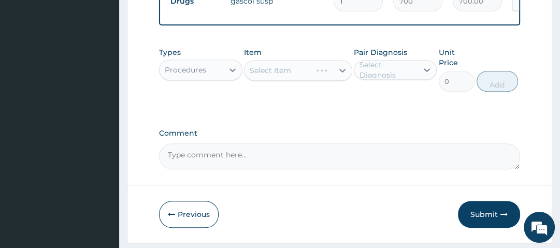
click at [387, 77] on div "Select Diagnosis" at bounding box center [387, 70] width 57 height 21
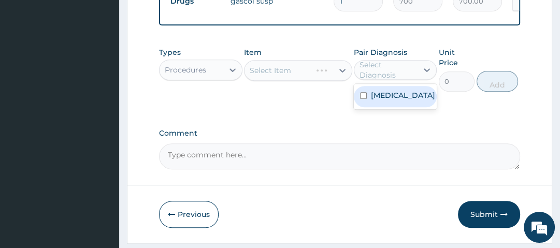
click at [387, 100] on label "Heartburn" at bounding box center [403, 95] width 64 height 10
checkbox input "true"
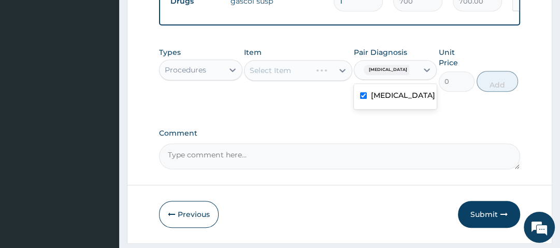
click at [328, 75] on div "Select Item" at bounding box center [298, 70] width 108 height 21
click at [309, 70] on div "Select Item" at bounding box center [288, 70] width 89 height 17
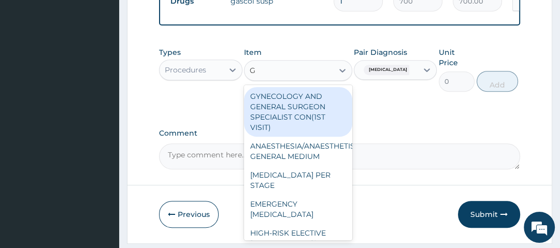
type input "GP"
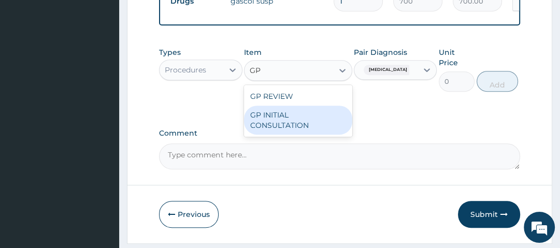
click at [269, 127] on div "GP INITIAL CONSULTATION" at bounding box center [298, 120] width 108 height 29
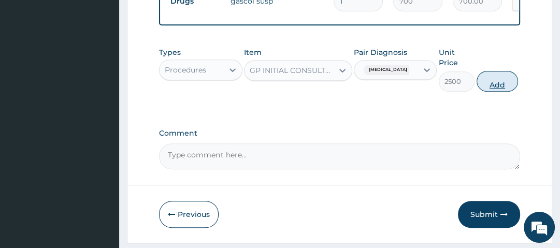
click at [494, 85] on button "Add" at bounding box center [496, 81] width 41 height 21
type input "0"
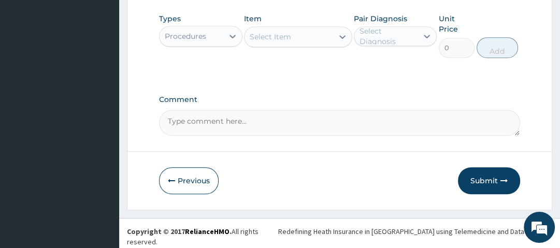
scroll to position [500, 0]
click at [497, 182] on button "Submit" at bounding box center [489, 180] width 62 height 27
